Goal: Check status: Check status

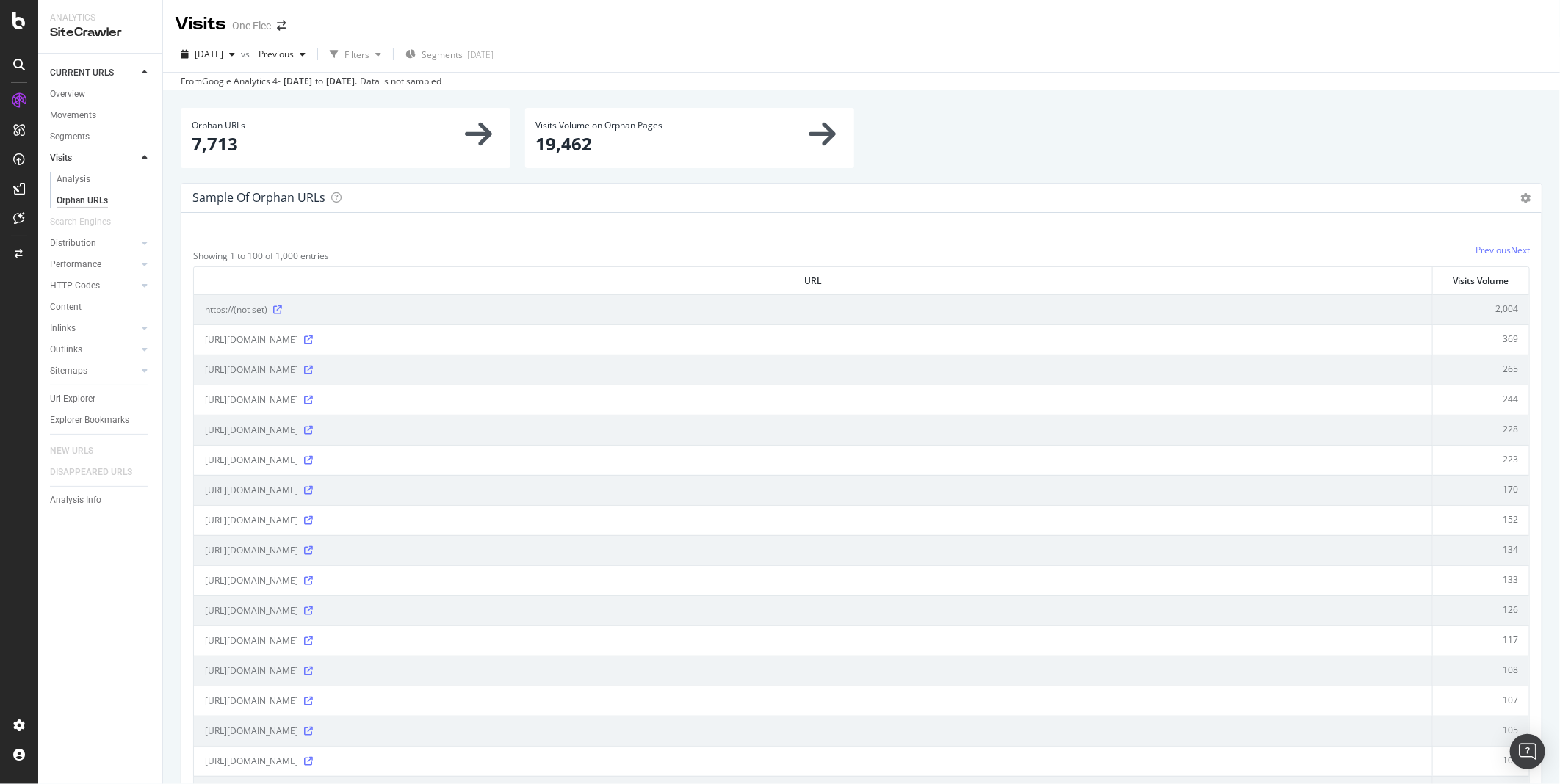
click at [82, 636] on div "CURRENT URLS Overview Movements Segments Visits Analysis Orphan URLs Search Eng…" at bounding box center [101, 419] width 124 height 731
click at [214, 57] on span "[DATE]" at bounding box center [209, 54] width 28 height 12
click at [213, 107] on div "[DATE]" at bounding box center [240, 107] width 90 height 13
click at [127, 597] on div "CURRENT URLS Overview Movements Segments Visits Analysis Orphan URLs Search Eng…" at bounding box center [101, 419] width 124 height 731
click at [69, 607] on div "CURRENT URLS Overview Movements Segments Visits Analysis Orphan URLs Search Eng…" at bounding box center [101, 419] width 124 height 731
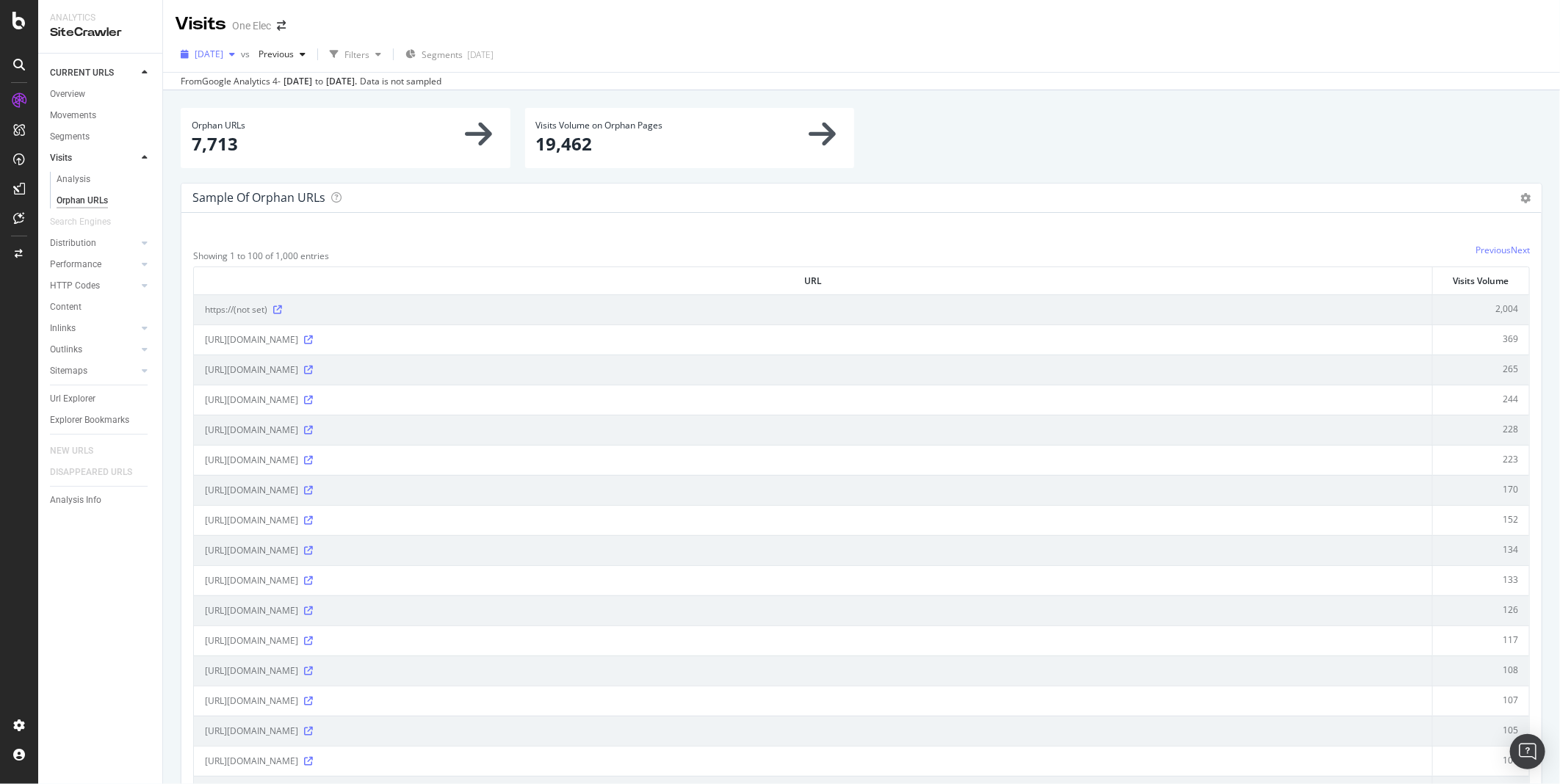
click at [223, 55] on span "[DATE]" at bounding box center [209, 54] width 28 height 12
click at [240, 105] on div "[DATE]" at bounding box center [240, 107] width 90 height 13
